Goal: Task Accomplishment & Management: Manage account settings

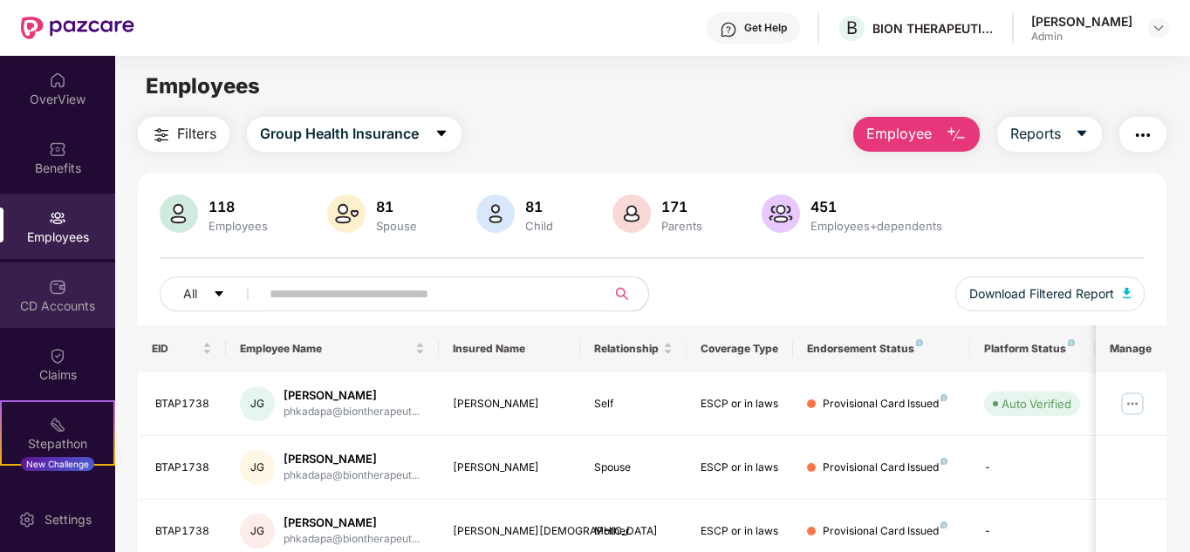
scroll to position [550, 0]
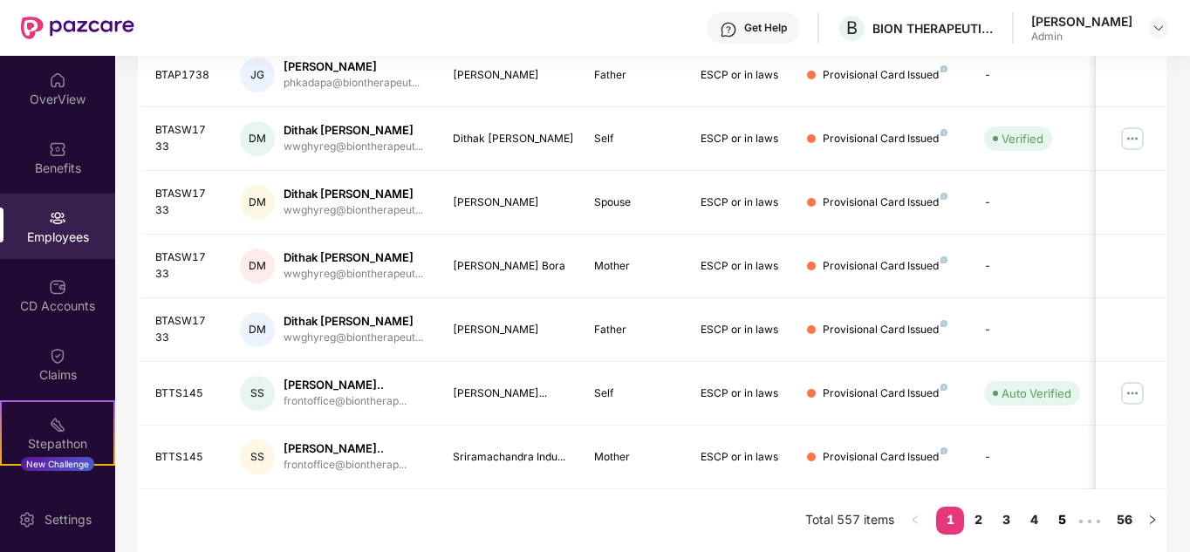
click at [1068, 515] on link "5" at bounding box center [1062, 520] width 28 height 26
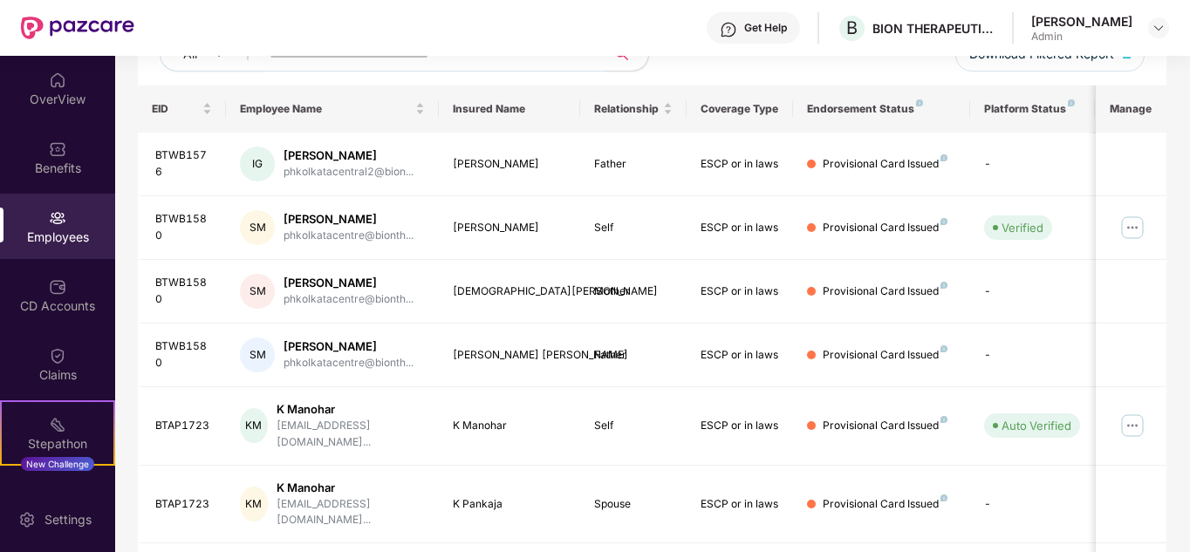
scroll to position [520, 0]
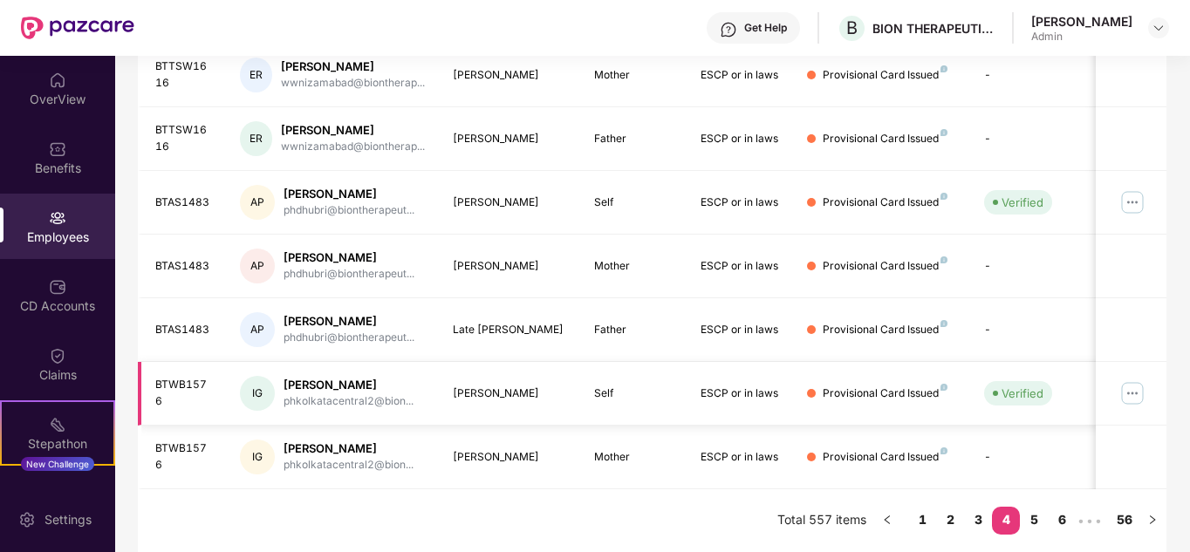
click at [1149, 389] on td at bounding box center [1131, 394] width 71 height 64
click at [1144, 394] on img at bounding box center [1133, 394] width 28 height 28
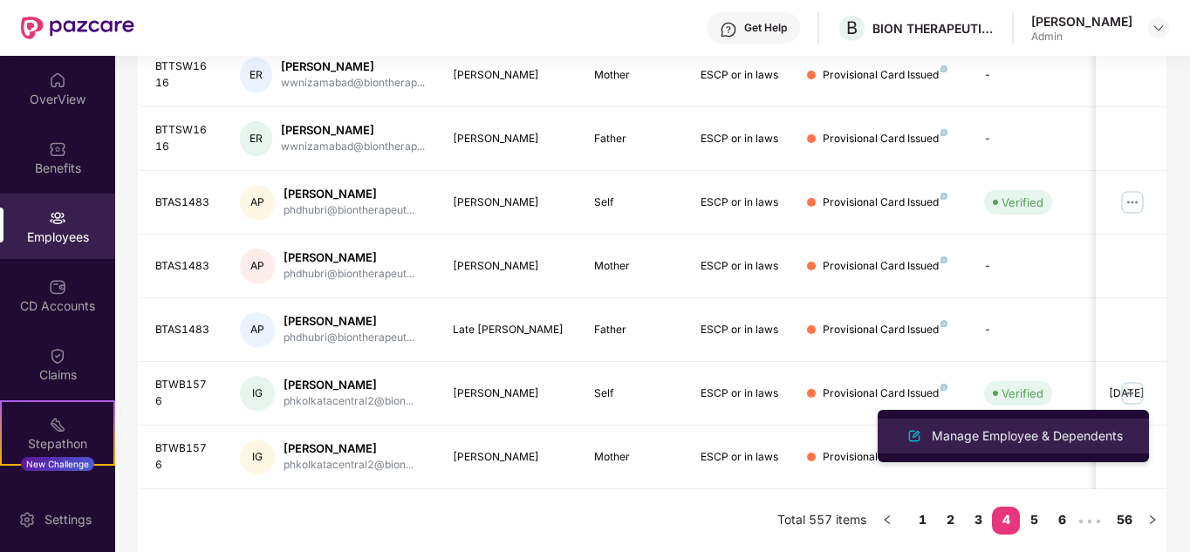
click at [1044, 428] on div "Manage Employee & Dependents" at bounding box center [1028, 436] width 198 height 19
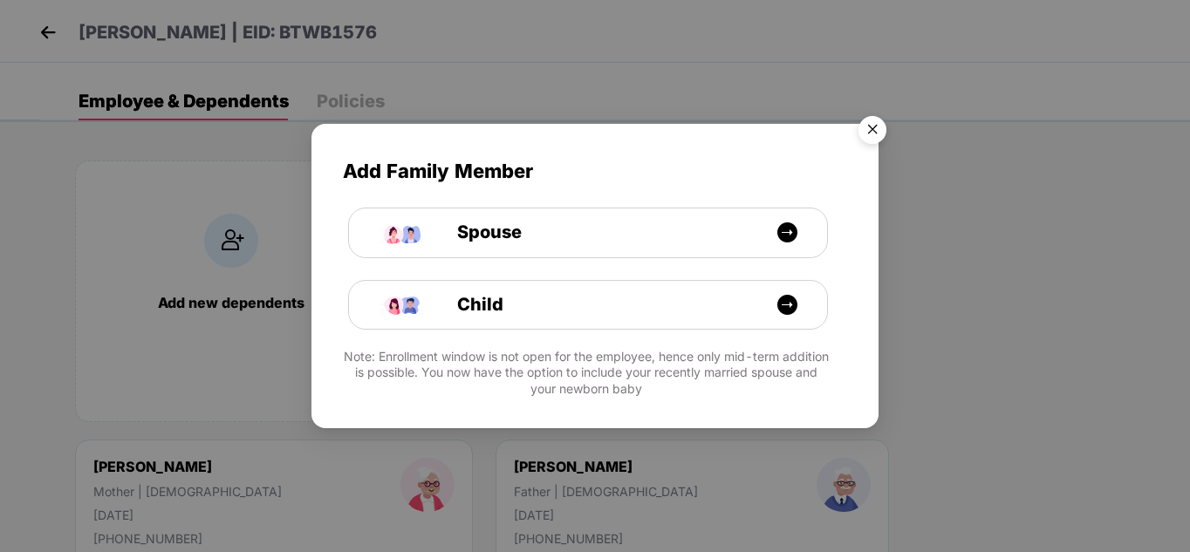
click at [870, 124] on img "Close" at bounding box center [872, 132] width 49 height 49
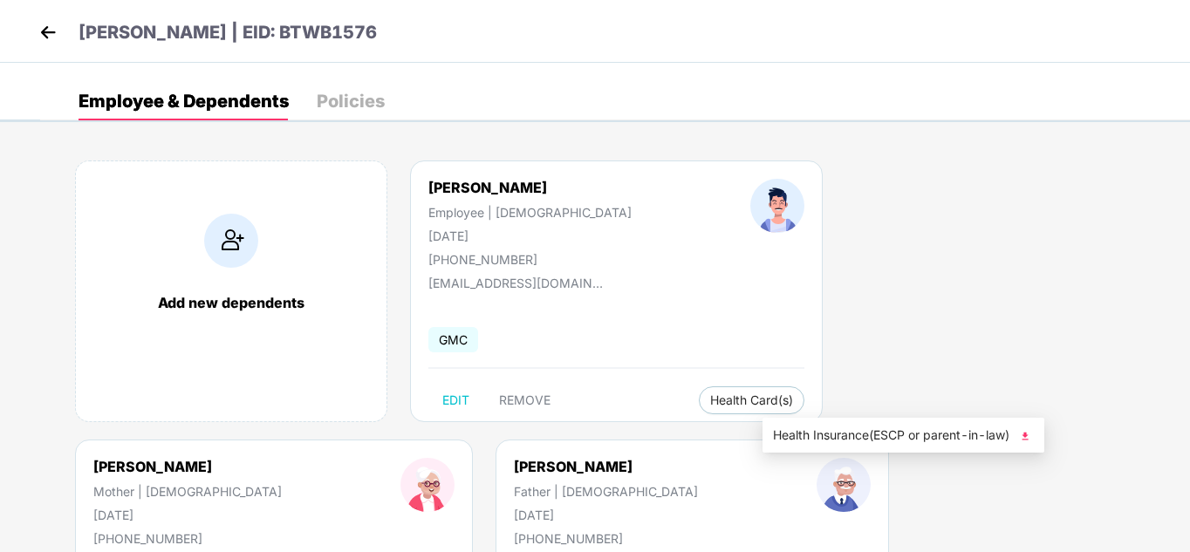
click at [1031, 437] on img at bounding box center [1025, 436] width 17 height 17
click at [49, 30] on img at bounding box center [48, 32] width 26 height 26
